Goal: Obtain resource: Download file/media

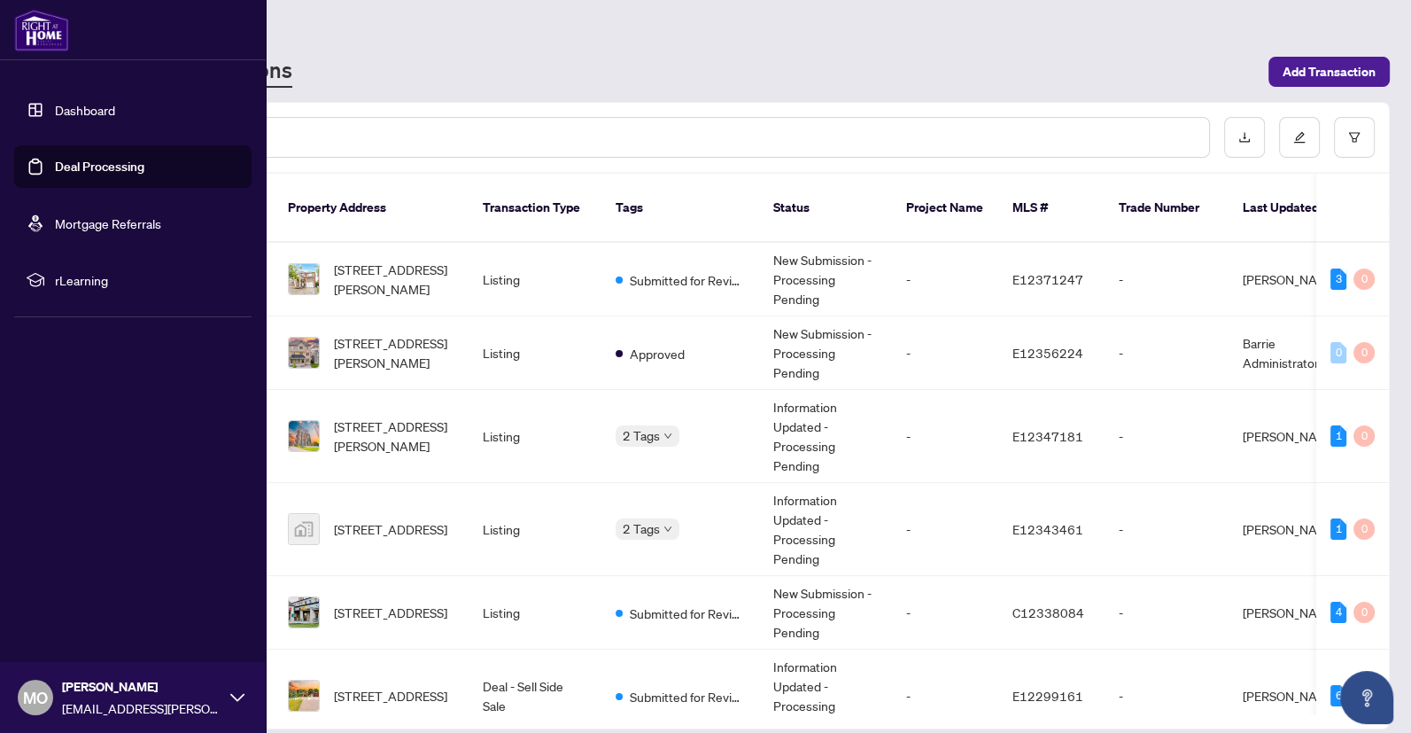
click at [67, 161] on link "Deal Processing" at bounding box center [99, 167] width 89 height 16
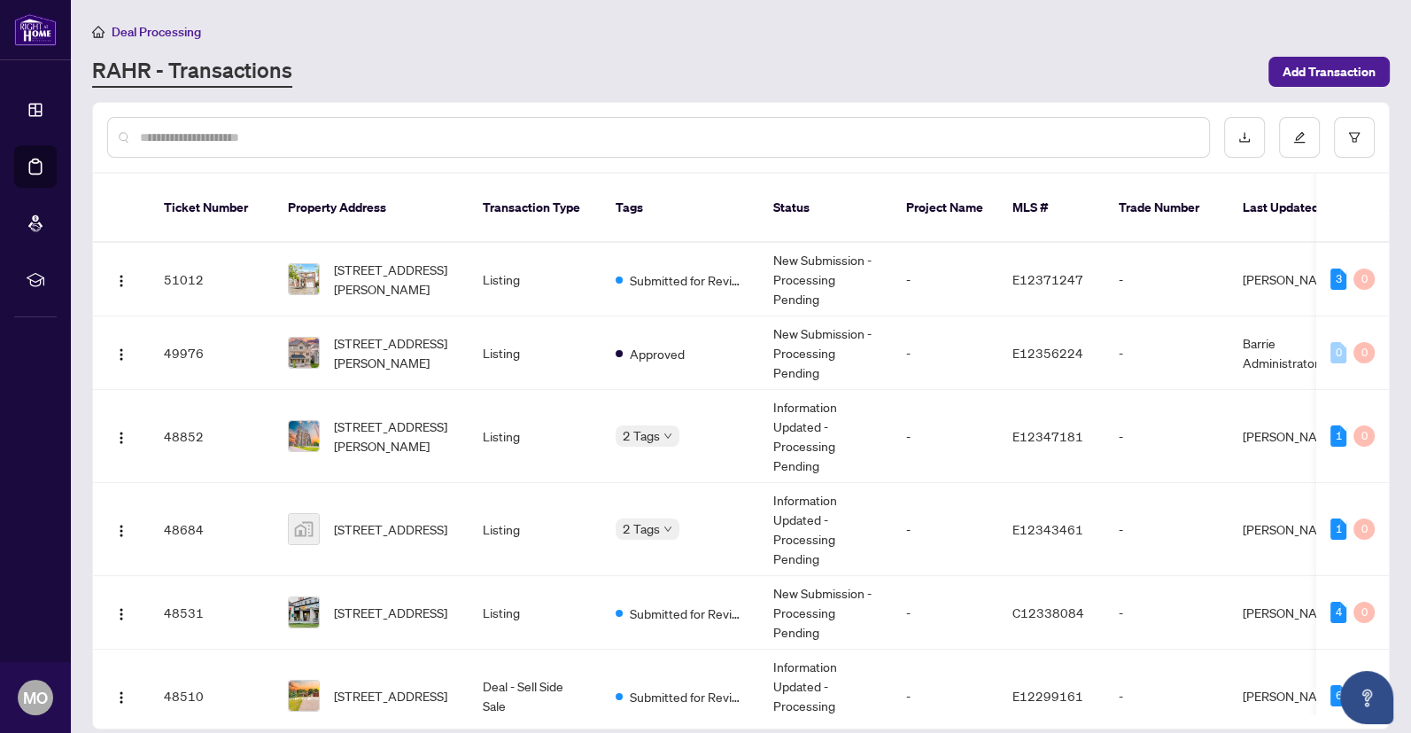
click at [602, 126] on div at bounding box center [658, 137] width 1103 height 41
click at [533, 138] on input "text" at bounding box center [667, 137] width 1055 height 19
type input "*"
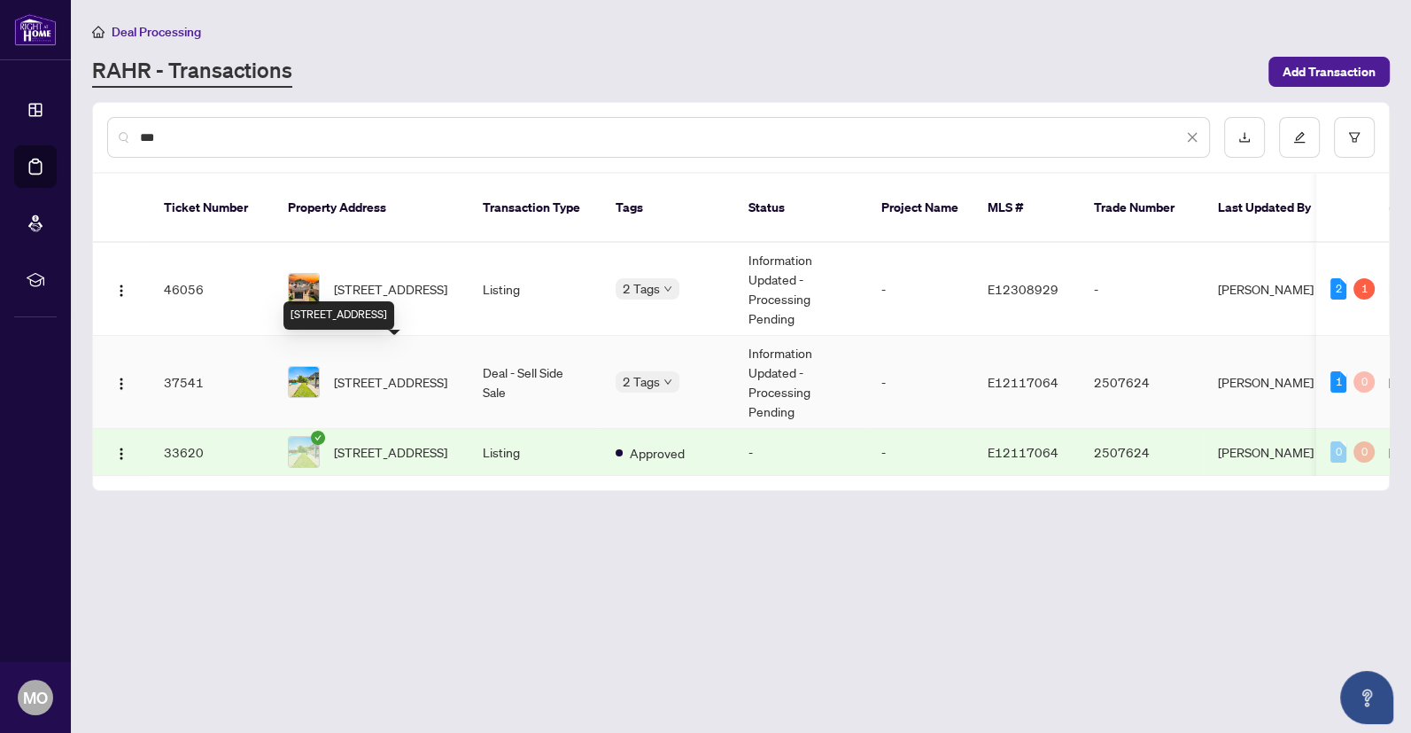
type input "**"
click at [393, 372] on span "[STREET_ADDRESS]" at bounding box center [390, 381] width 113 height 19
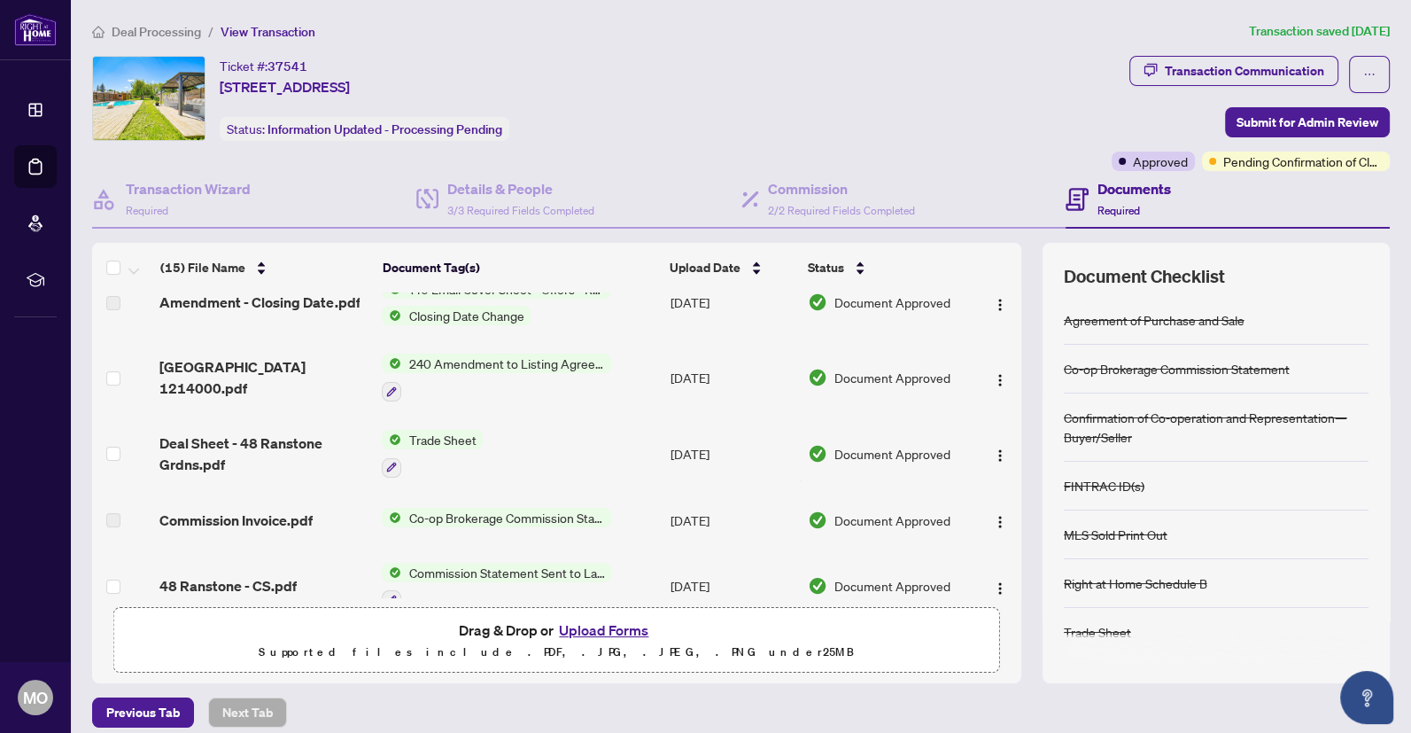
scroll to position [33, 0]
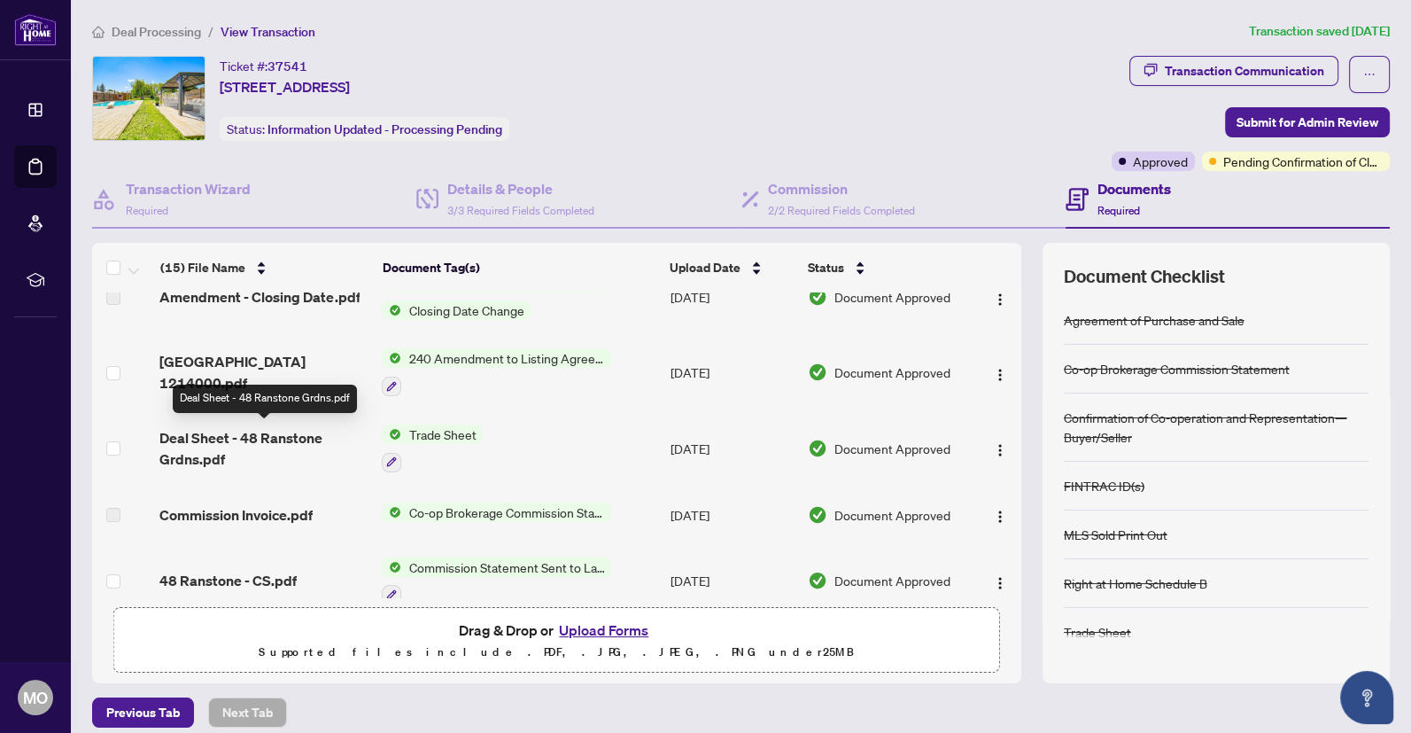
click at [212, 431] on span "Deal Sheet - 48 Ranstone Grdns.pdf" at bounding box center [263, 448] width 208 height 43
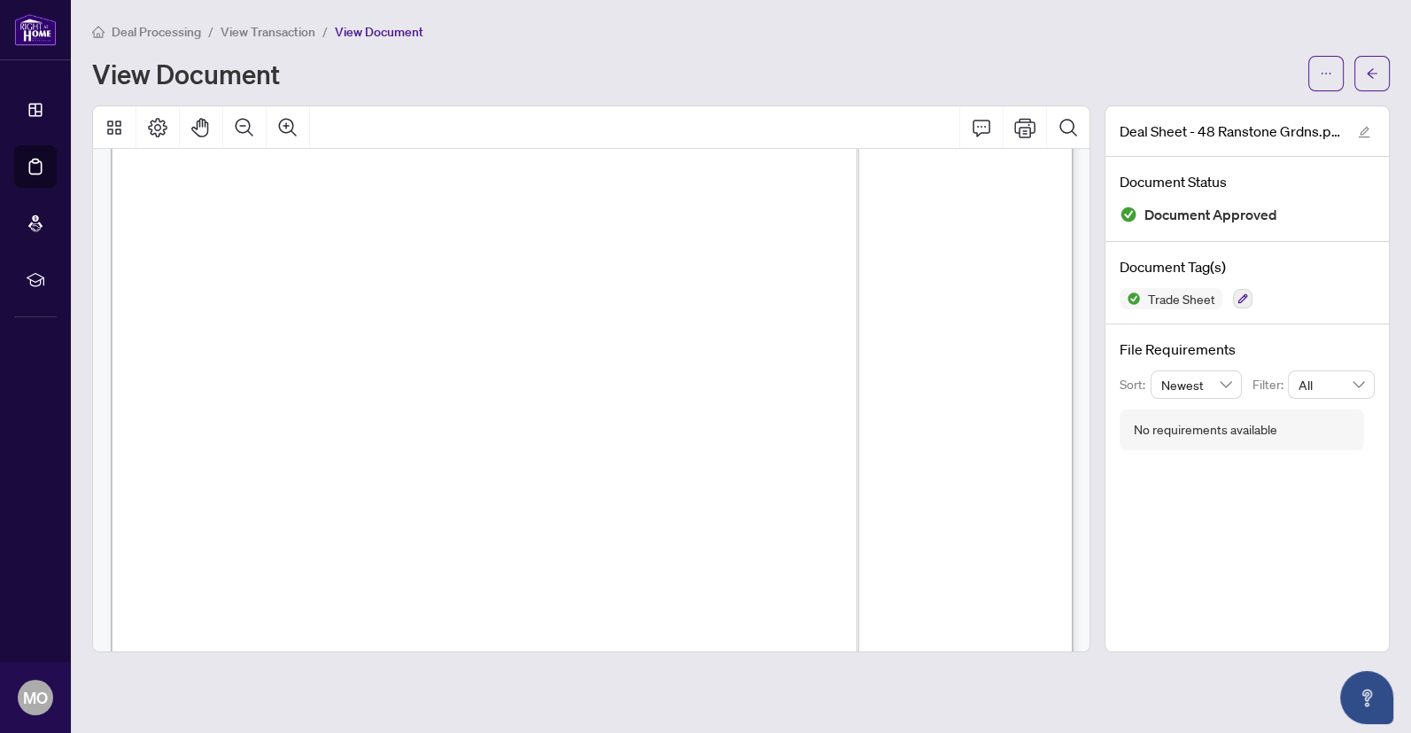
scroll to position [253, 0]
